Goal: Task Accomplishment & Management: Manage account settings

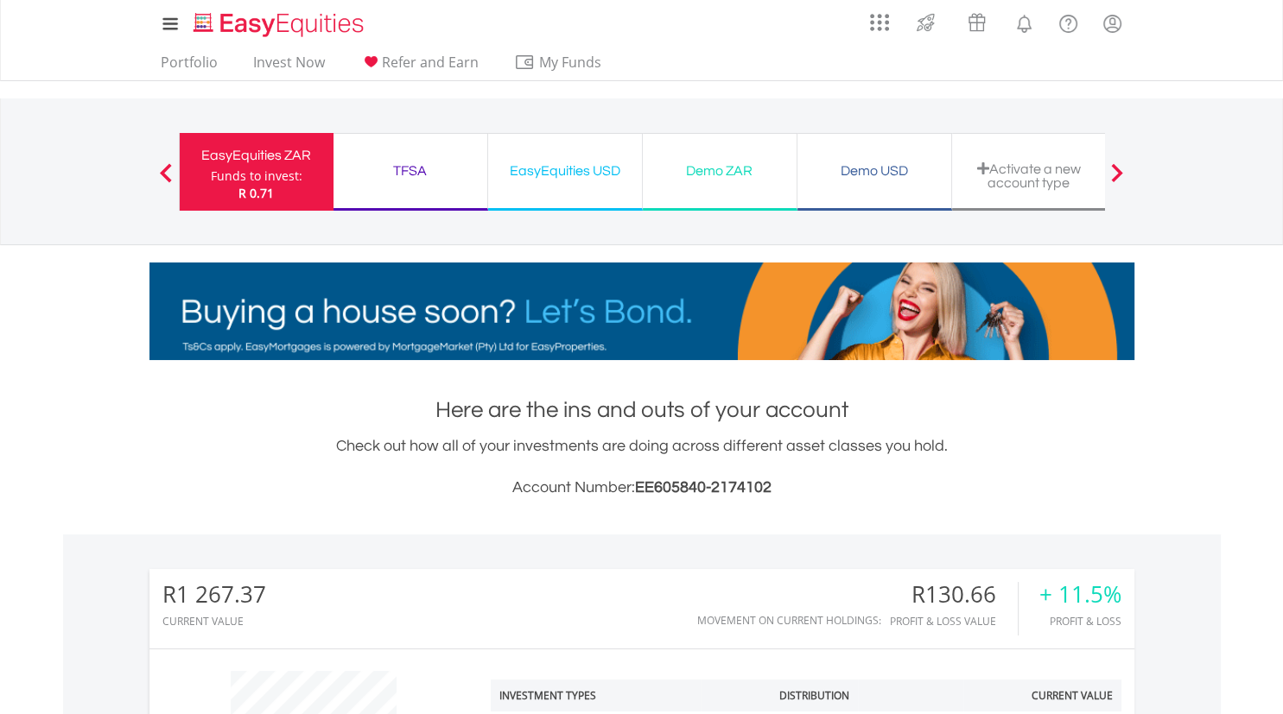
scroll to position [166, 328]
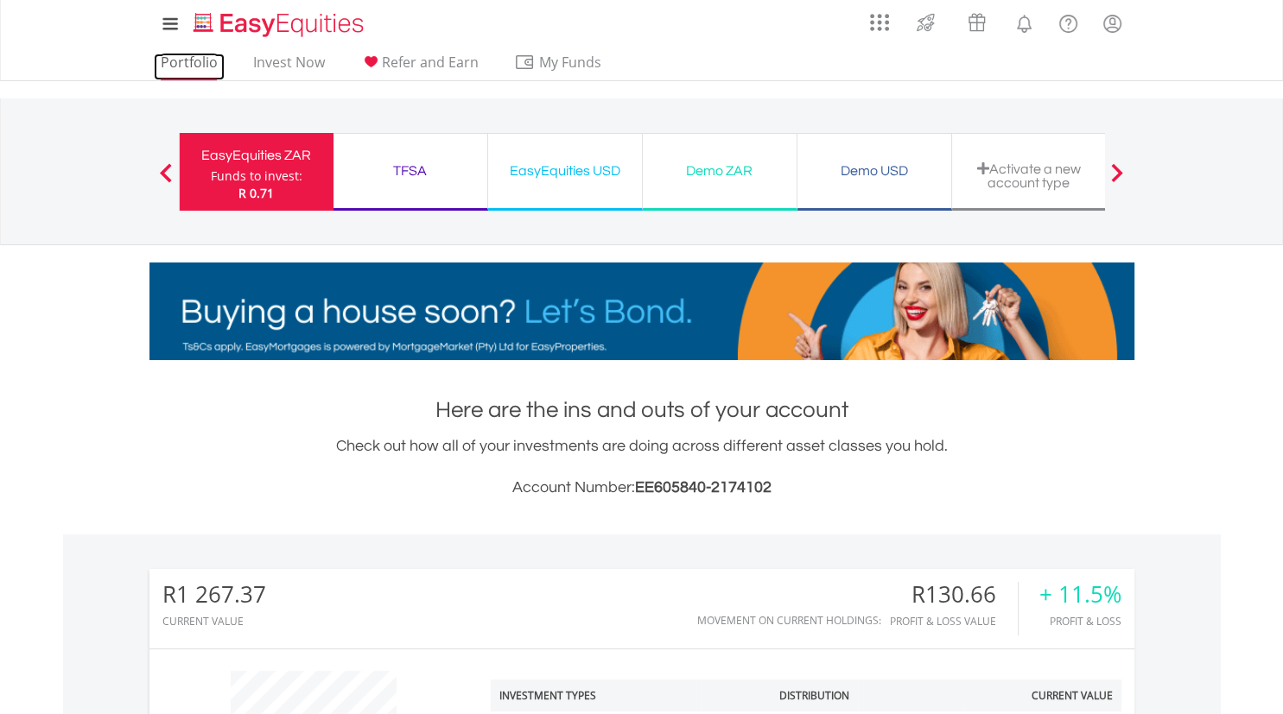
click at [188, 61] on link "Portfolio" at bounding box center [189, 67] width 71 height 27
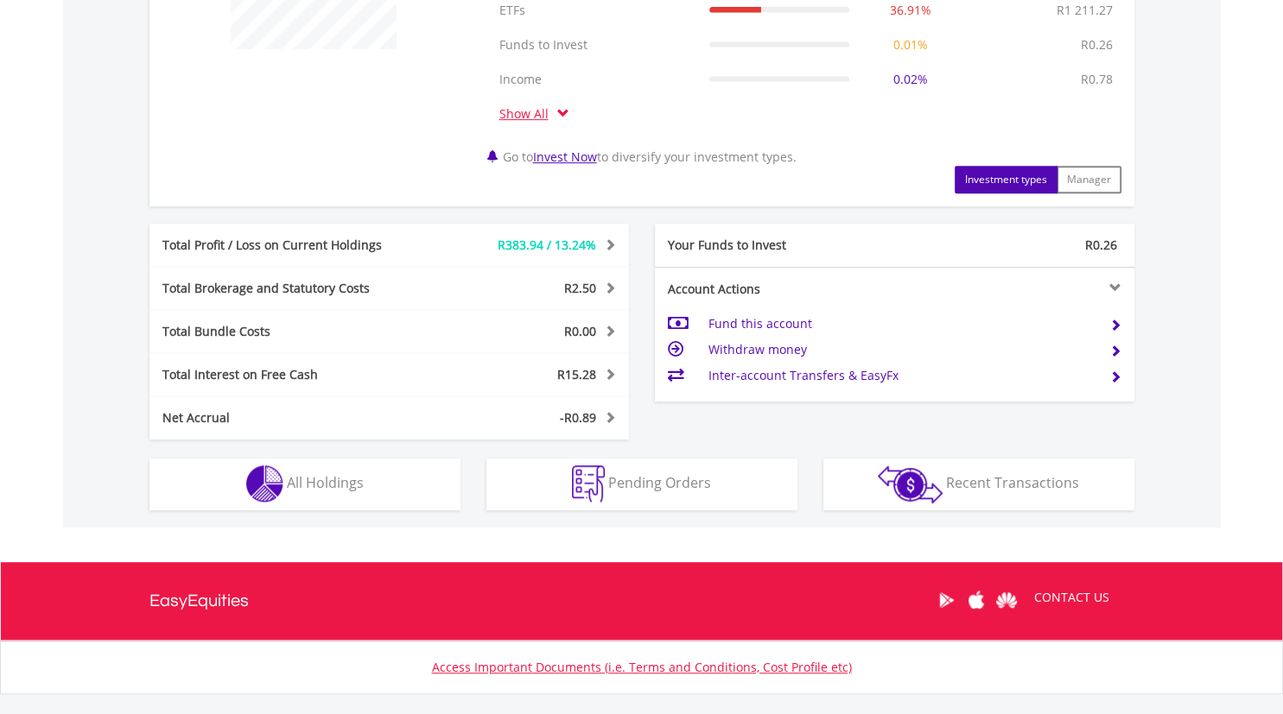
scroll to position [883, 0]
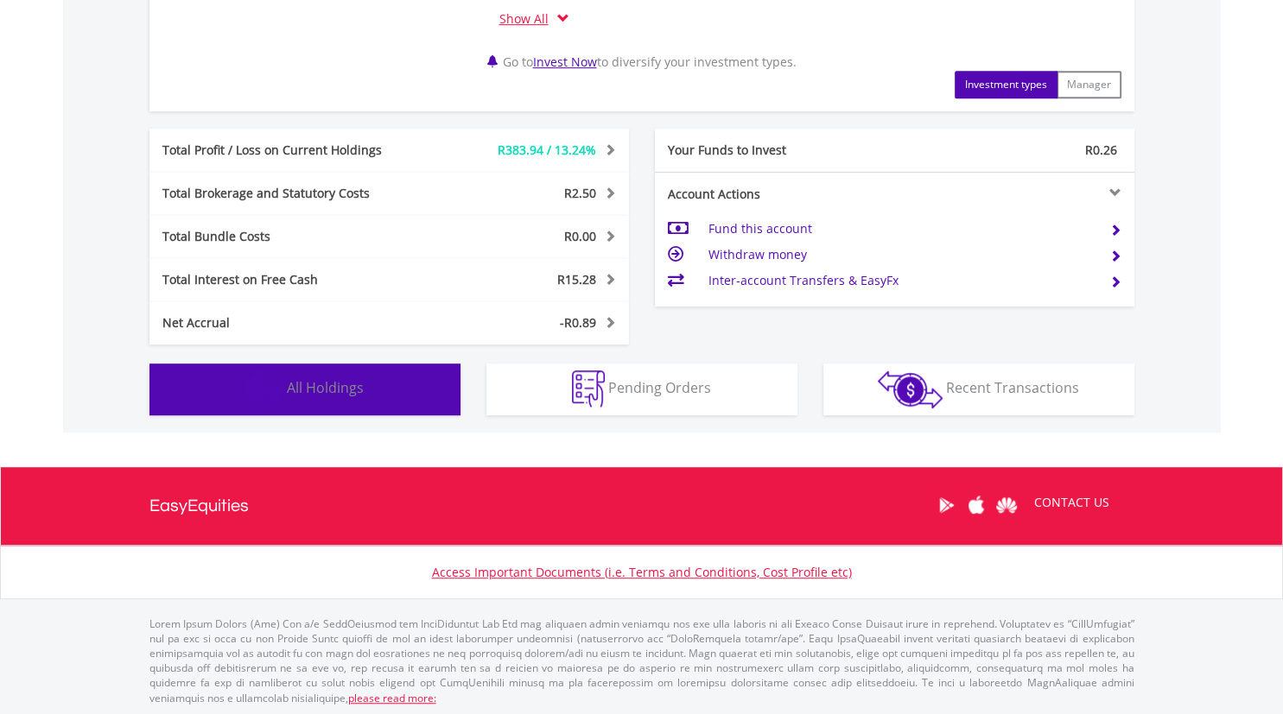
click at [361, 393] on span "All Holdings" at bounding box center [325, 387] width 77 height 19
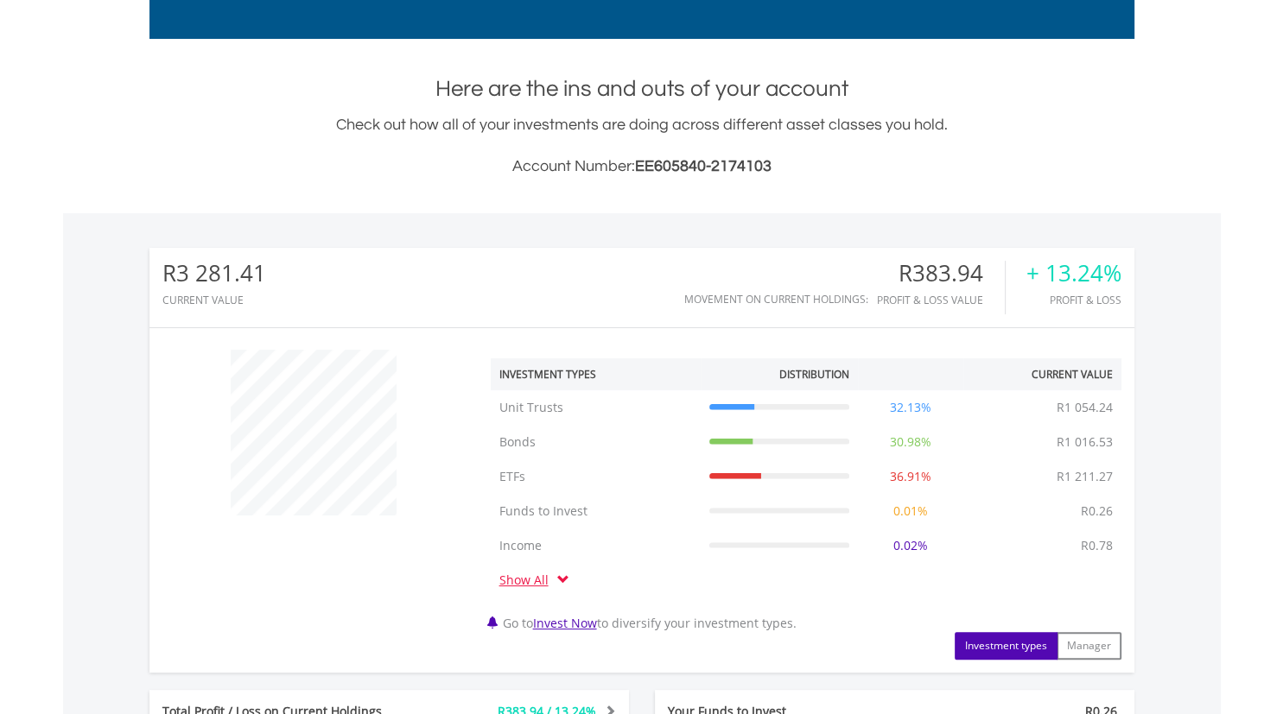
scroll to position [0, 0]
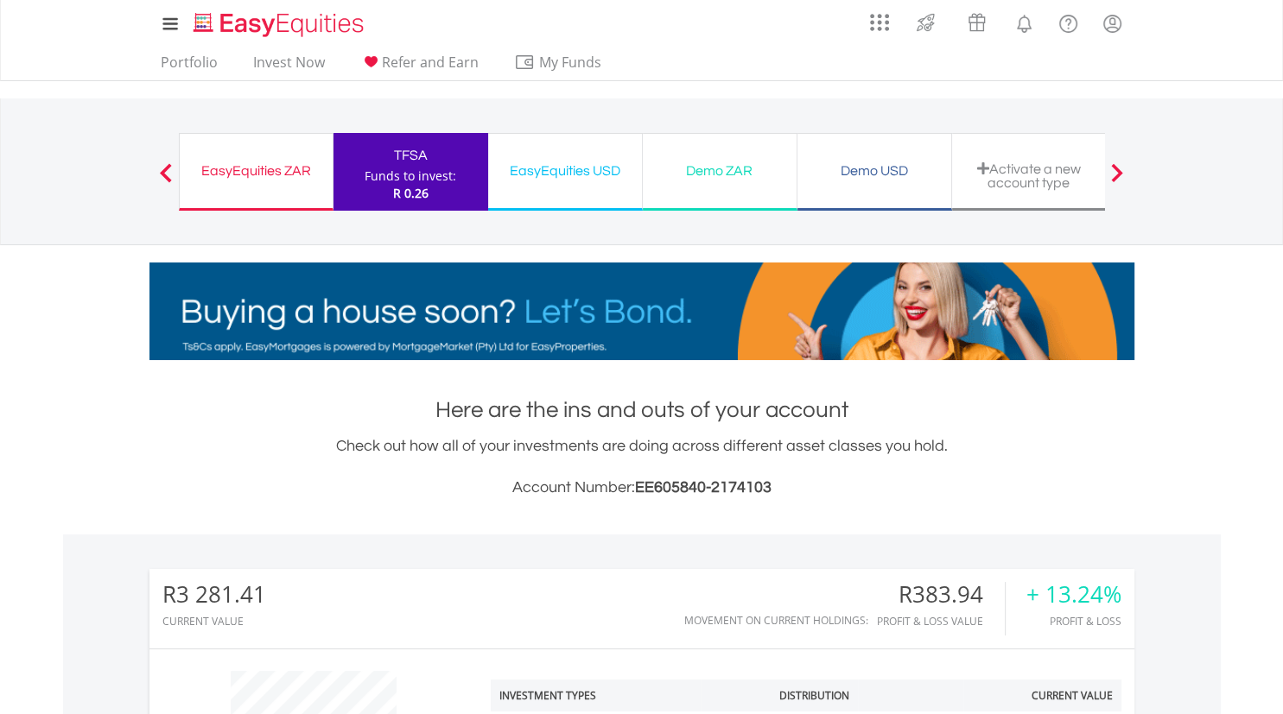
click at [238, 170] on div "EasyEquities ZAR" at bounding box center [256, 171] width 132 height 24
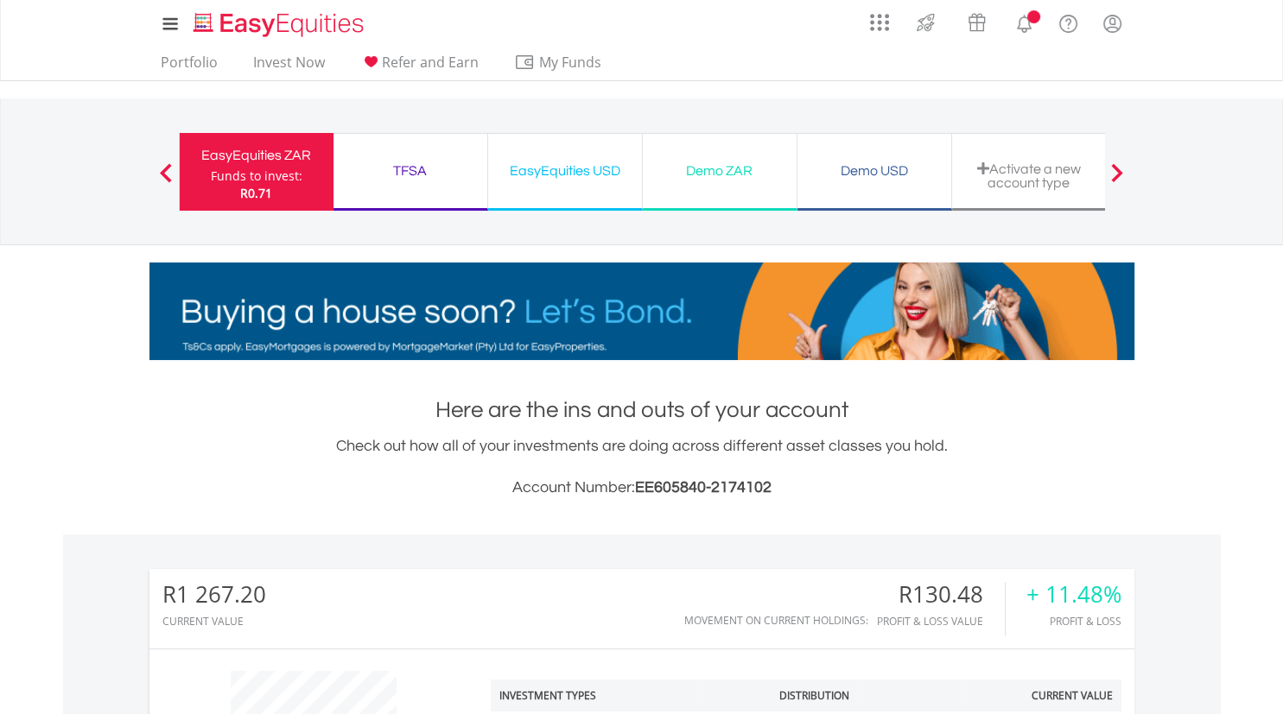
scroll to position [166, 328]
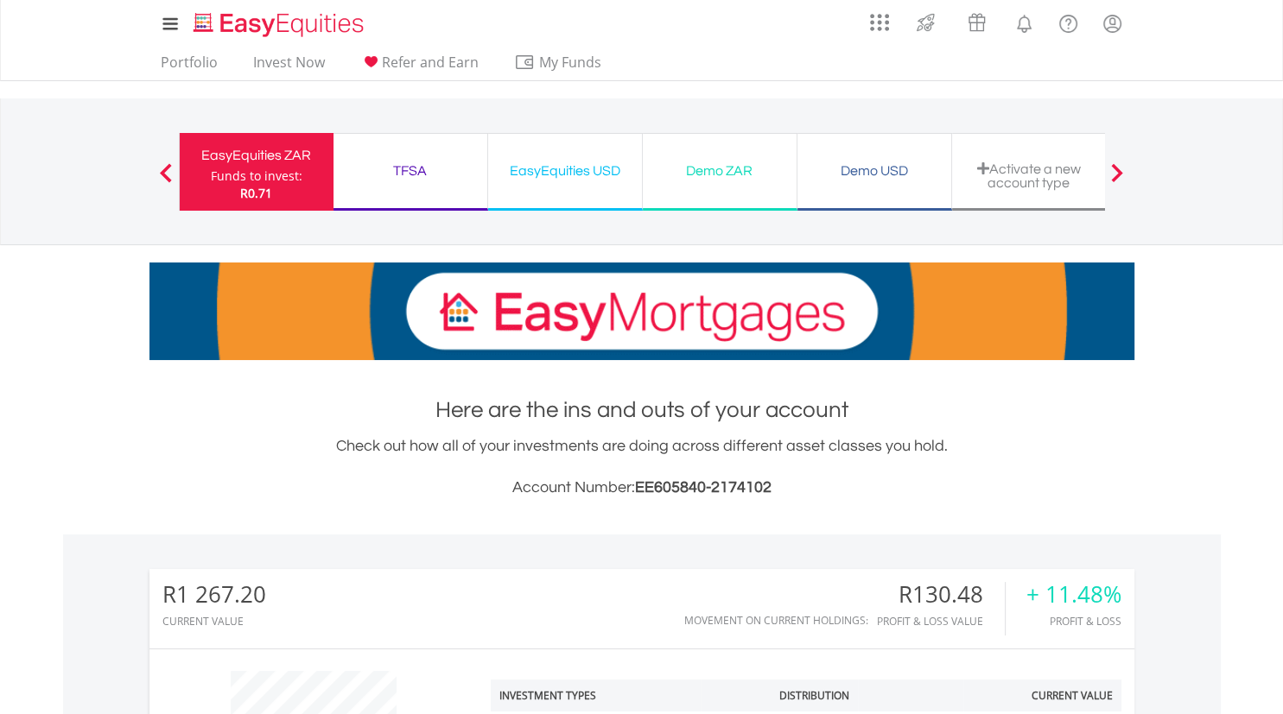
click at [1113, 28] on lord-icon "My Profile" at bounding box center [1112, 24] width 22 height 22
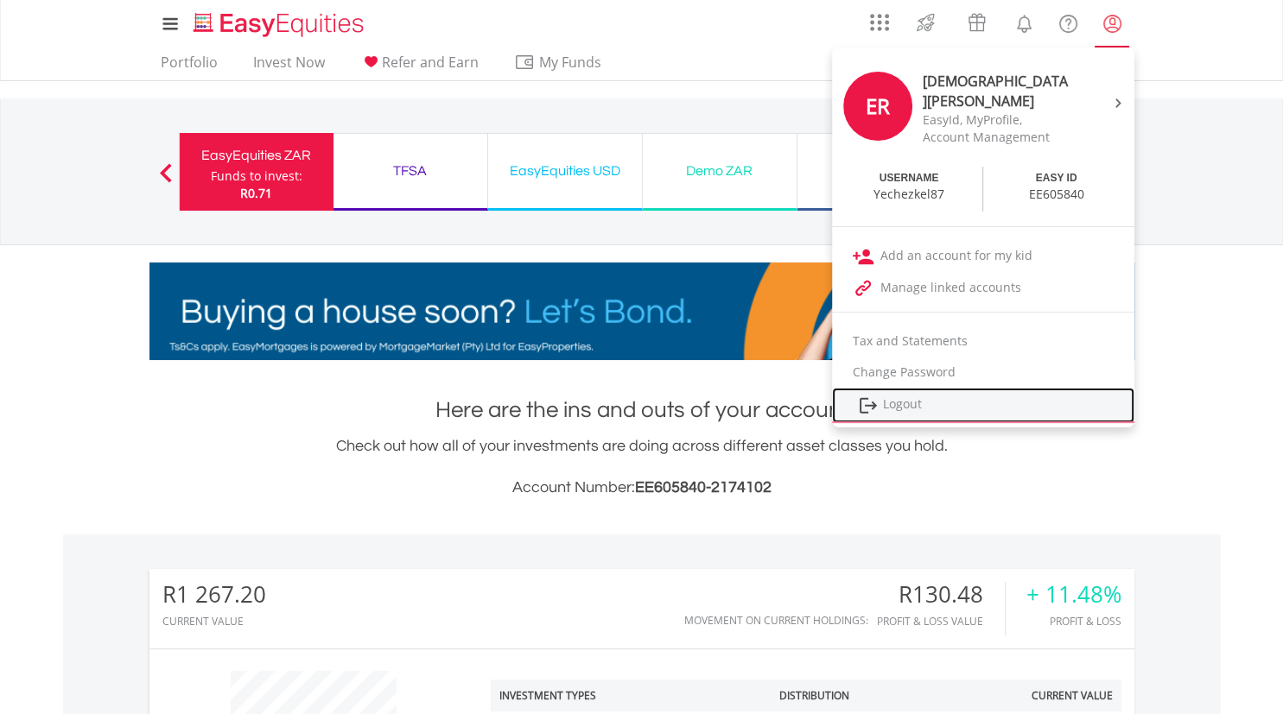
click at [902, 400] on link "Logout" at bounding box center [983, 405] width 302 height 35
